Goal: Information Seeking & Learning: Find specific fact

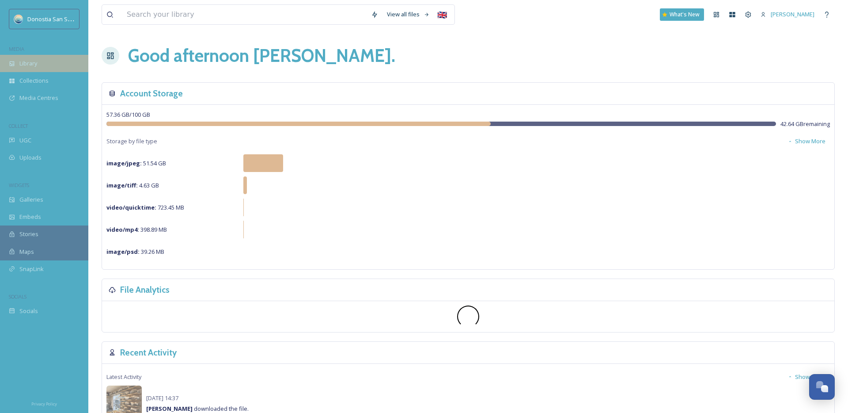
click at [51, 61] on div "Library" at bounding box center [44, 63] width 88 height 17
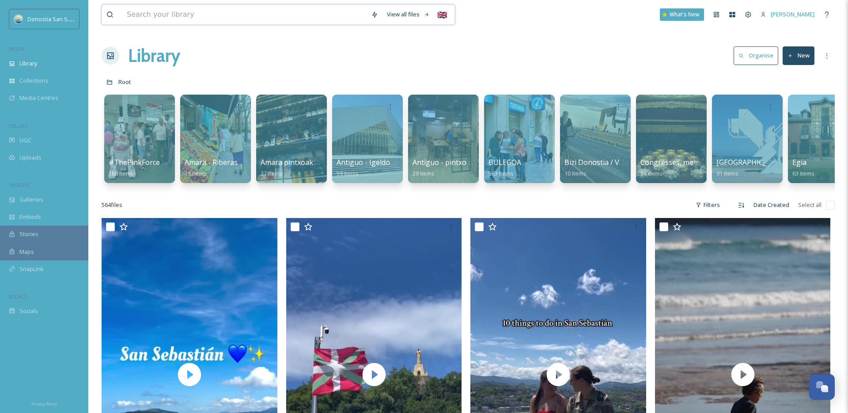
click at [156, 15] on input at bounding box center [244, 14] width 244 height 19
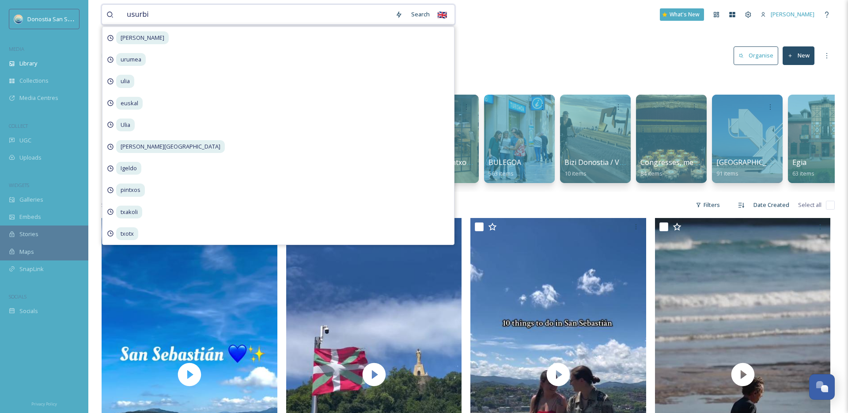
type input "usurbil"
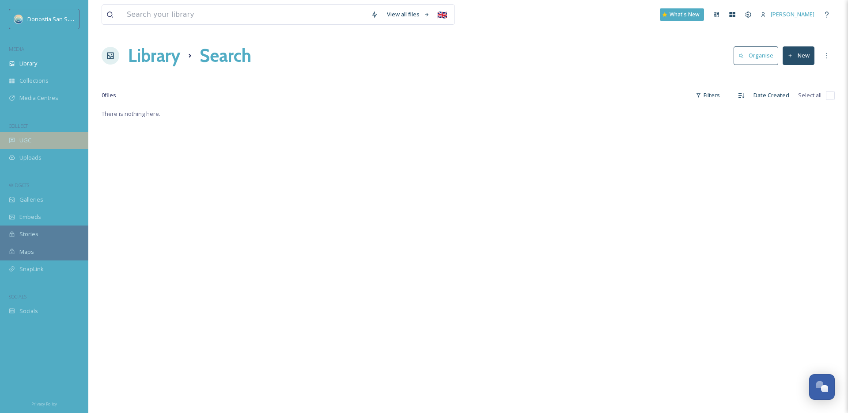
click at [31, 137] on div "UGC" at bounding box center [44, 140] width 88 height 17
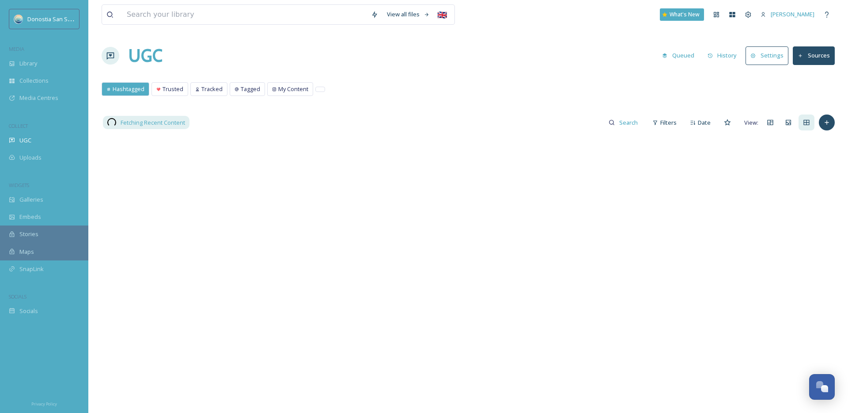
scroll to position [5, 0]
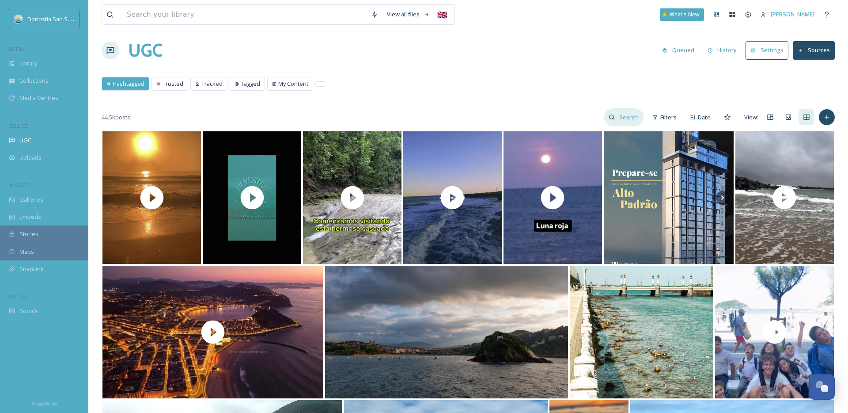
click at [629, 119] on input at bounding box center [629, 117] width 29 height 18
type input "usurbil"
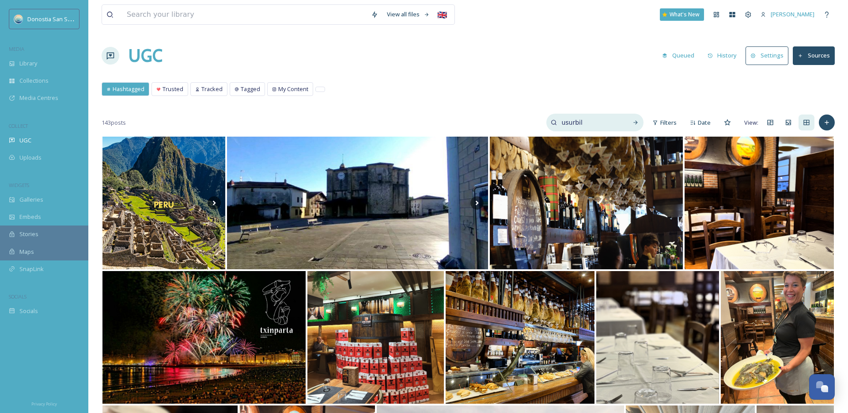
click at [583, 123] on input "usurbil" at bounding box center [590, 123] width 66 height 18
click at [490, 119] on div "143 posts Filters Date View:" at bounding box center [468, 123] width 733 height 18
